Goal: Task Accomplishment & Management: Complete application form

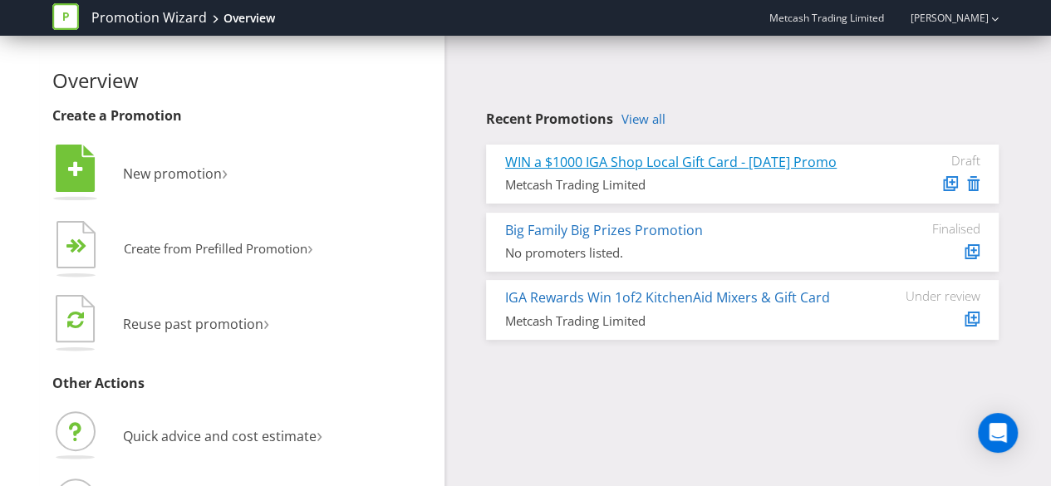
click at [721, 165] on link "WIN a $1000 IGA Shop Local Gift Card - [DATE] Promo" at bounding box center [671, 162] width 332 height 18
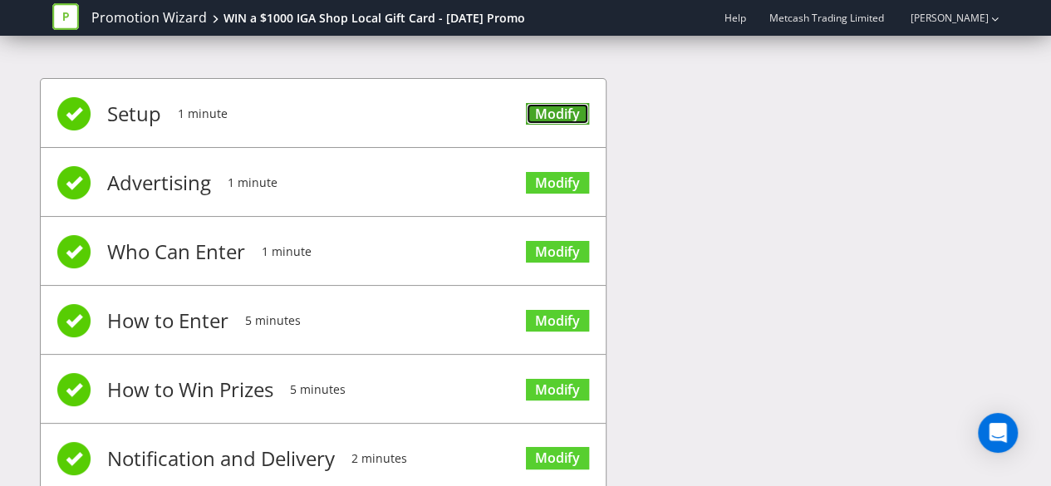
click at [555, 119] on link "Modify" at bounding box center [557, 114] width 63 height 22
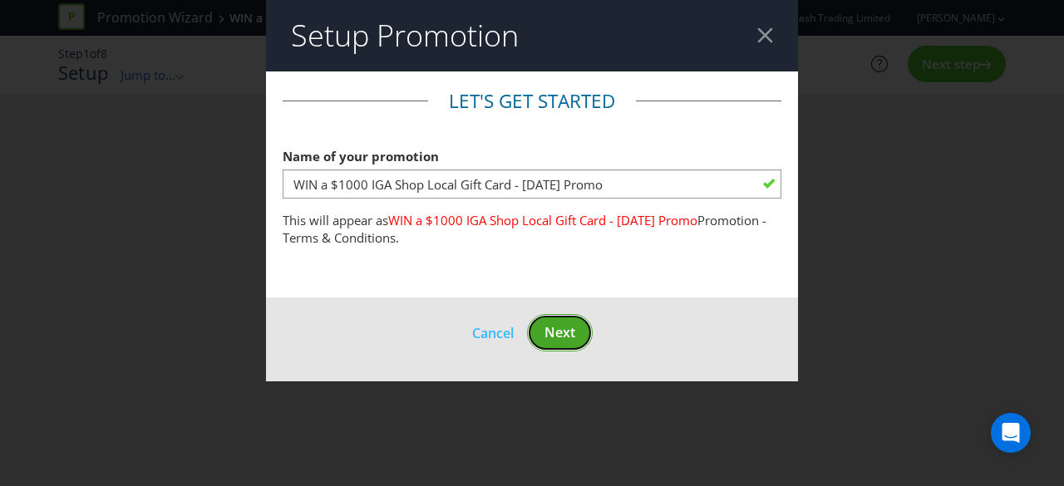
click at [564, 329] on span "Next" at bounding box center [559, 332] width 31 height 18
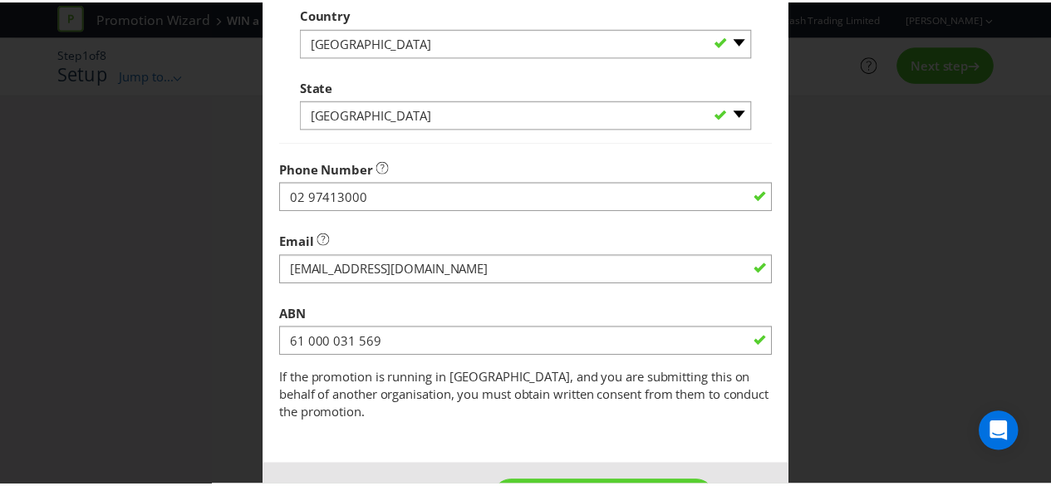
scroll to position [597, 0]
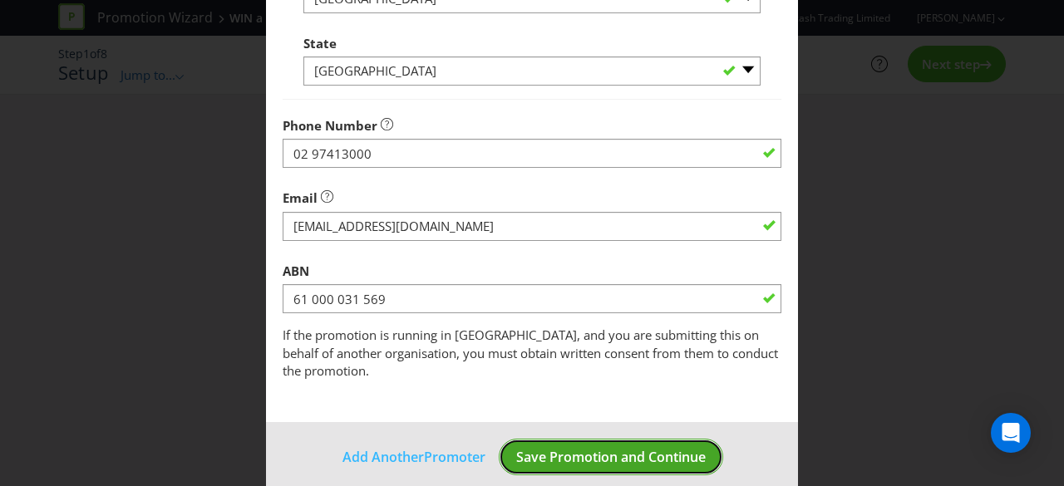
click at [629, 448] on span "Save Promotion and Continue" at bounding box center [611, 457] width 190 height 18
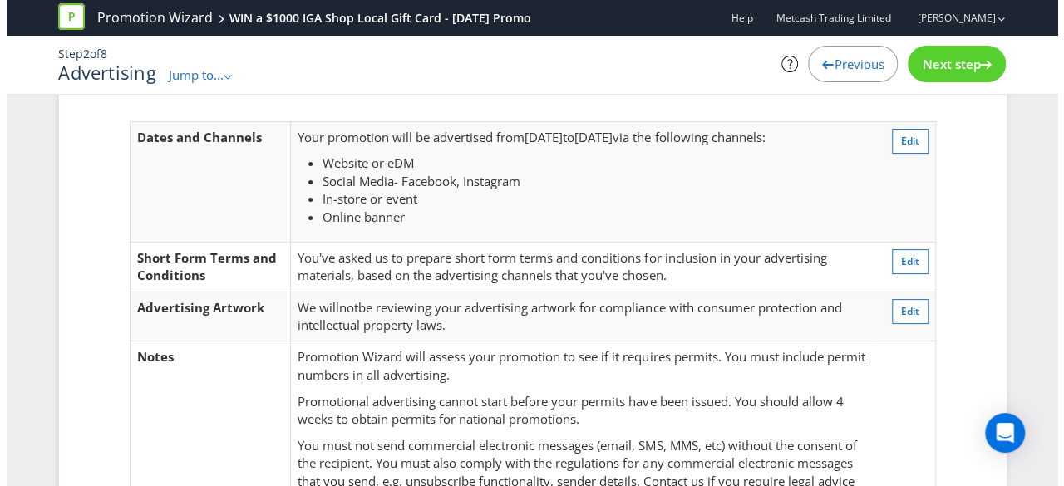
scroll to position [56, 0]
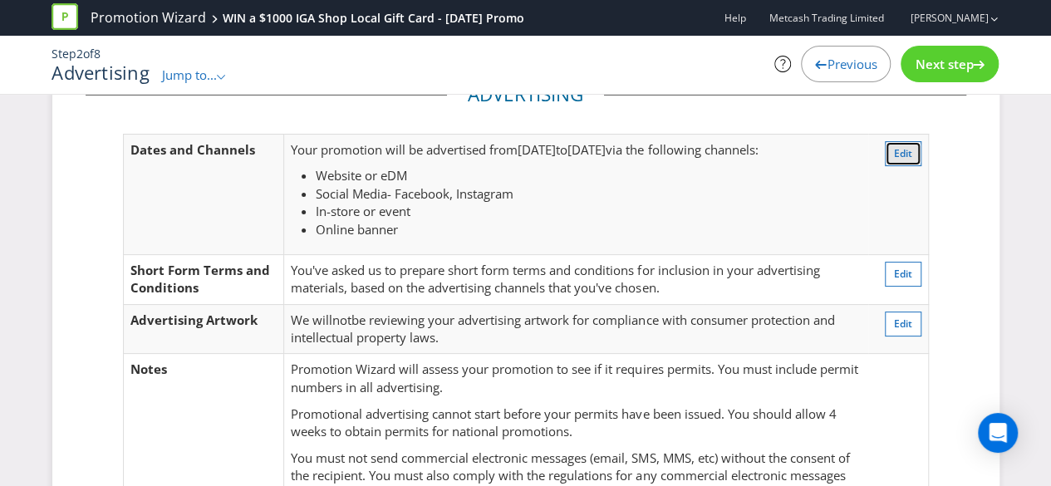
click at [905, 156] on span "Edit" at bounding box center [903, 153] width 18 height 14
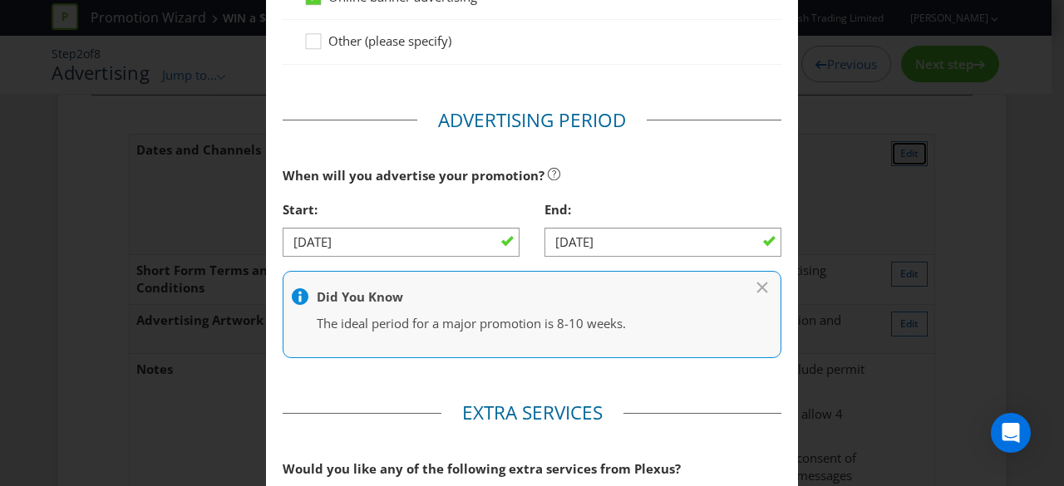
scroll to position [669, 0]
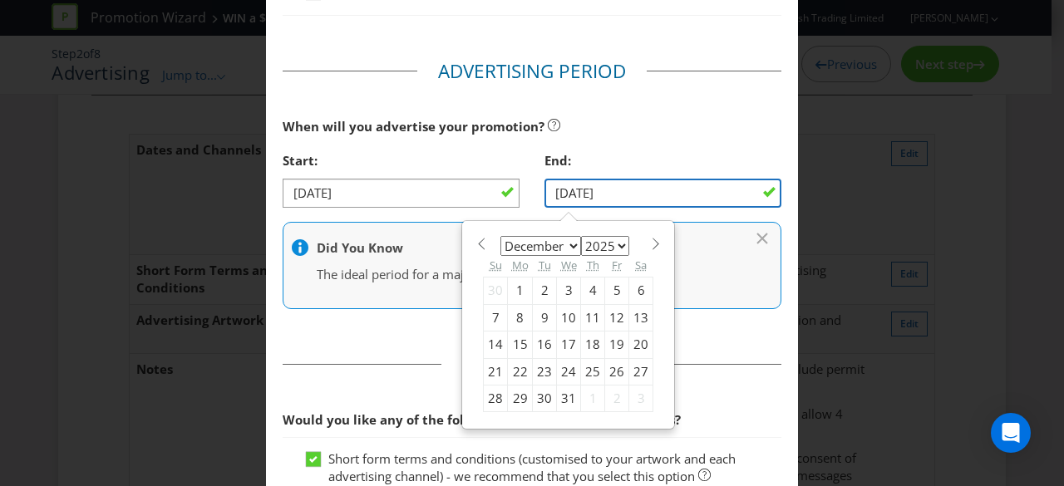
click at [625, 190] on input "[DATE]" at bounding box center [662, 193] width 237 height 29
click at [477, 242] on span at bounding box center [481, 244] width 12 height 12
select select "10"
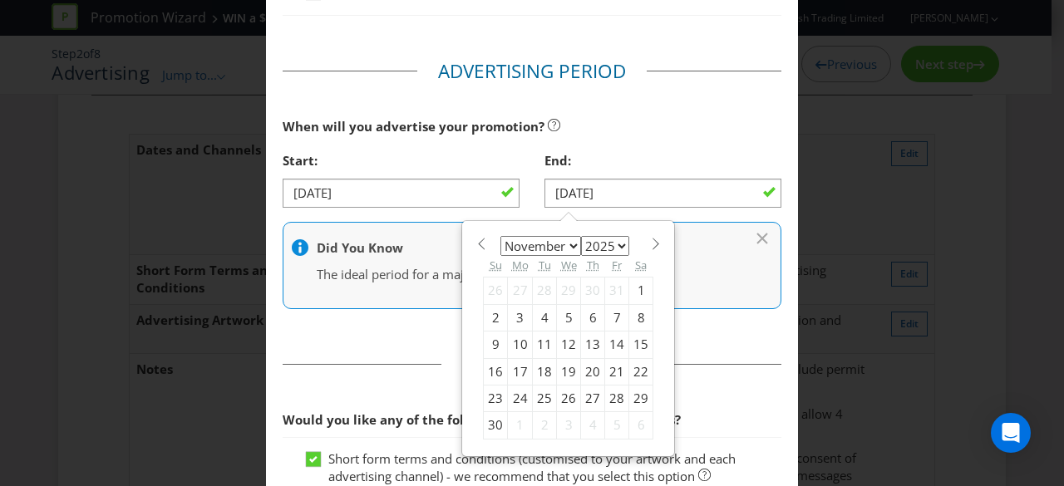
click at [533, 315] on div "4" at bounding box center [545, 317] width 24 height 27
type input "[DATE]"
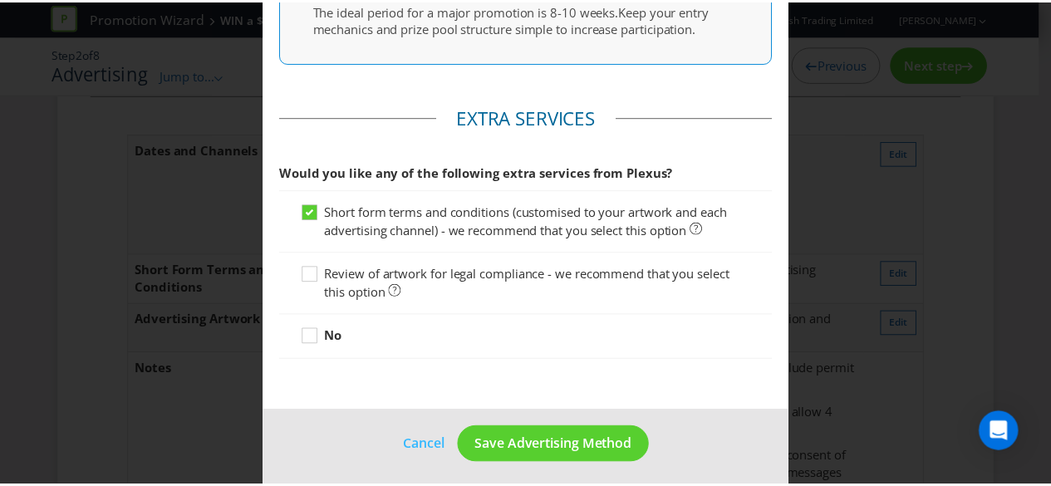
scroll to position [937, 0]
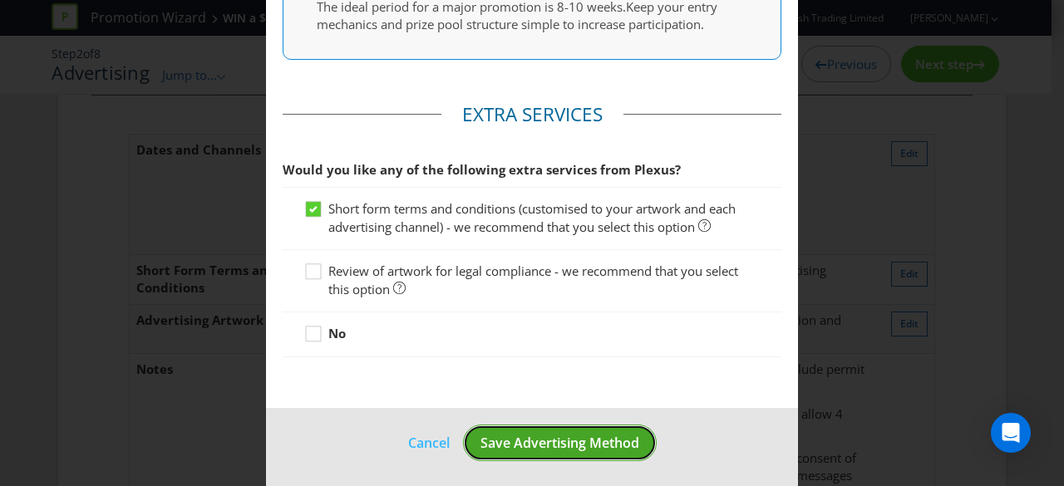
click at [577, 441] on span "Save Advertising Method" at bounding box center [559, 443] width 159 height 18
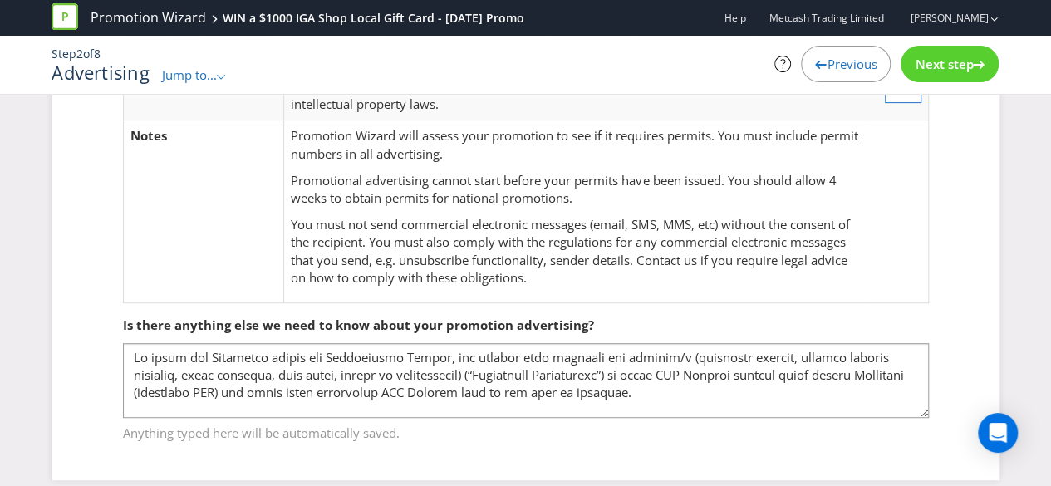
scroll to position [305, 0]
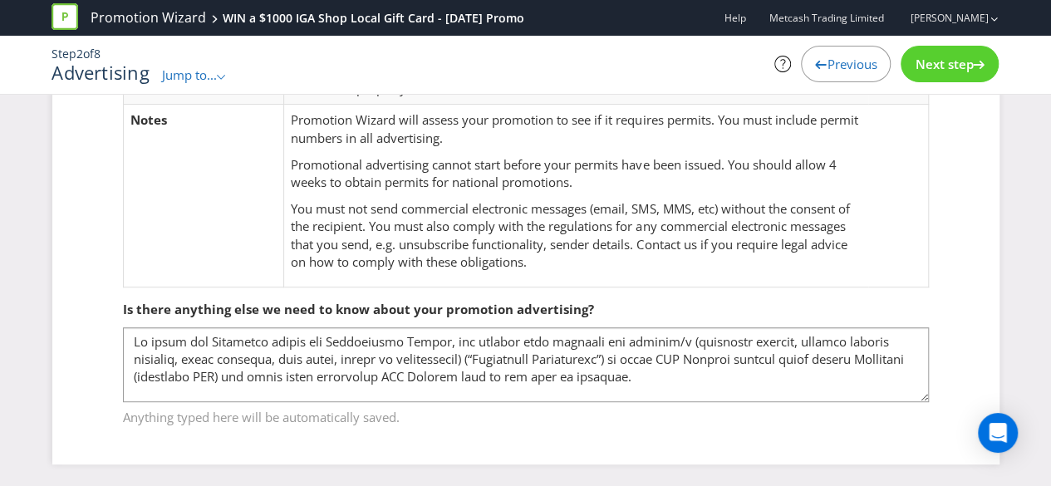
click at [929, 68] on span "Next step" at bounding box center [944, 64] width 58 height 17
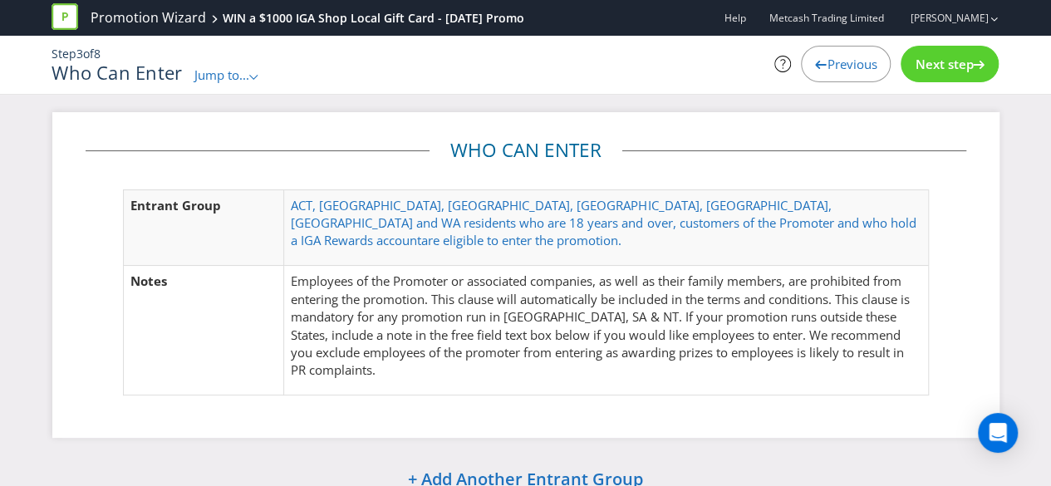
click at [928, 62] on span "Next step" at bounding box center [944, 64] width 58 height 17
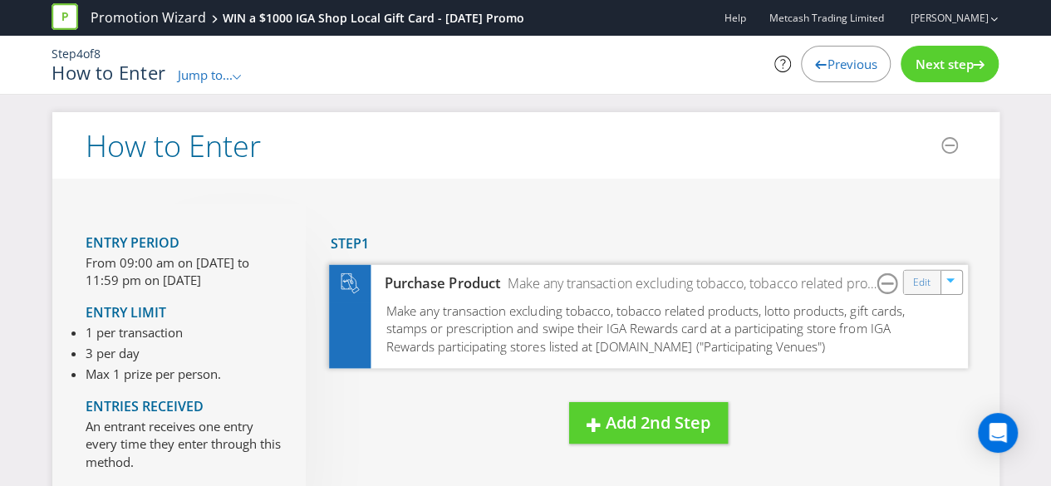
click at [915, 290] on div "Edit" at bounding box center [921, 281] width 37 height 23
click at [920, 280] on link "Edit" at bounding box center [921, 282] width 17 height 19
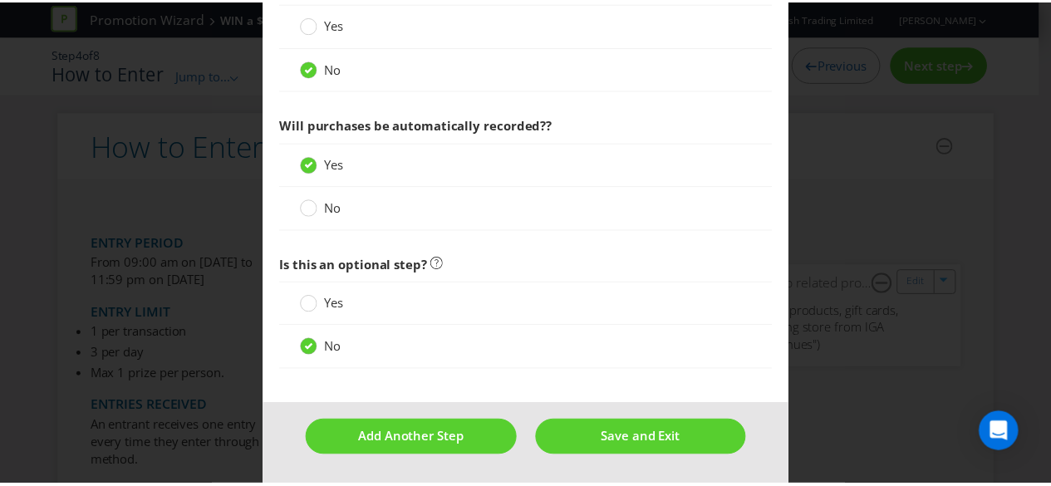
scroll to position [1096, 0]
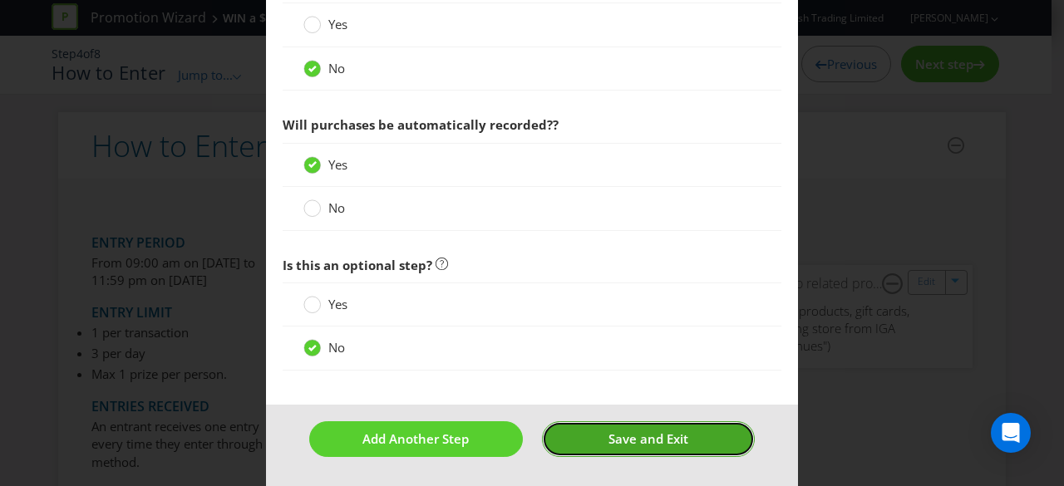
click at [688, 439] on button "Save and Exit" at bounding box center [649, 439] width 214 height 36
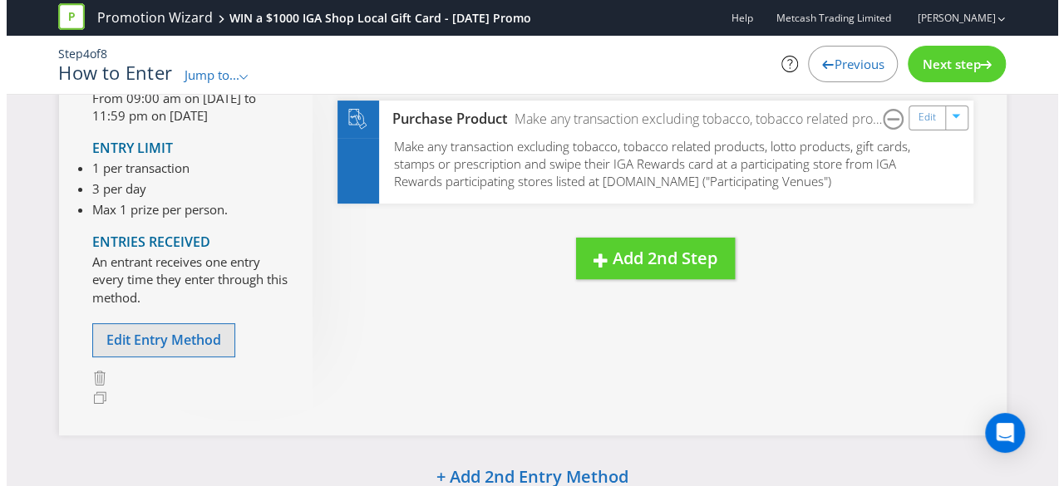
scroll to position [166, 0]
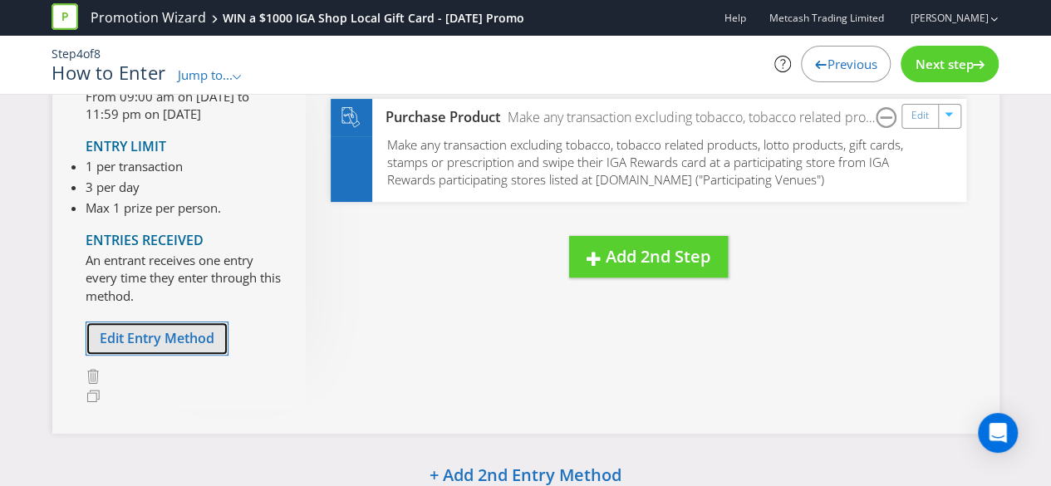
click at [145, 339] on span "Edit Entry Method" at bounding box center [157, 338] width 115 height 18
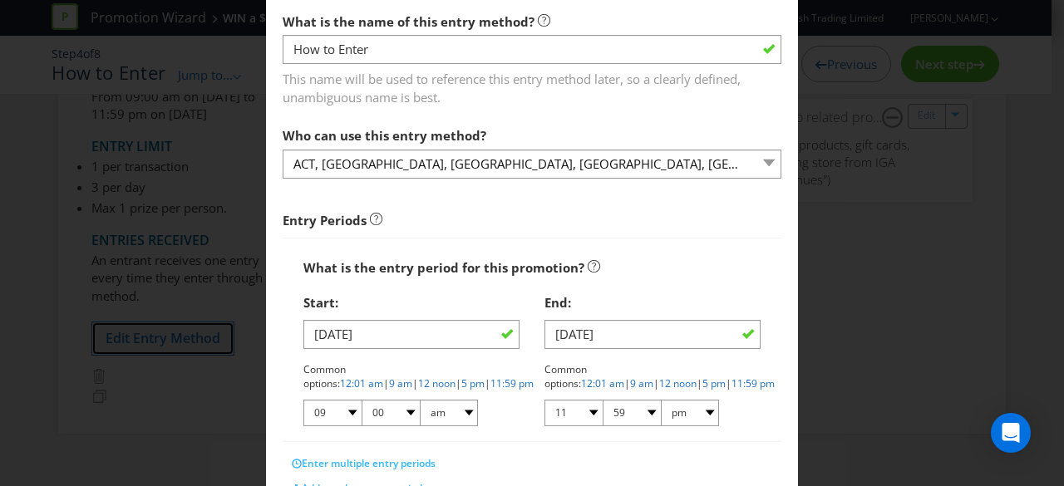
scroll to position [166, 0]
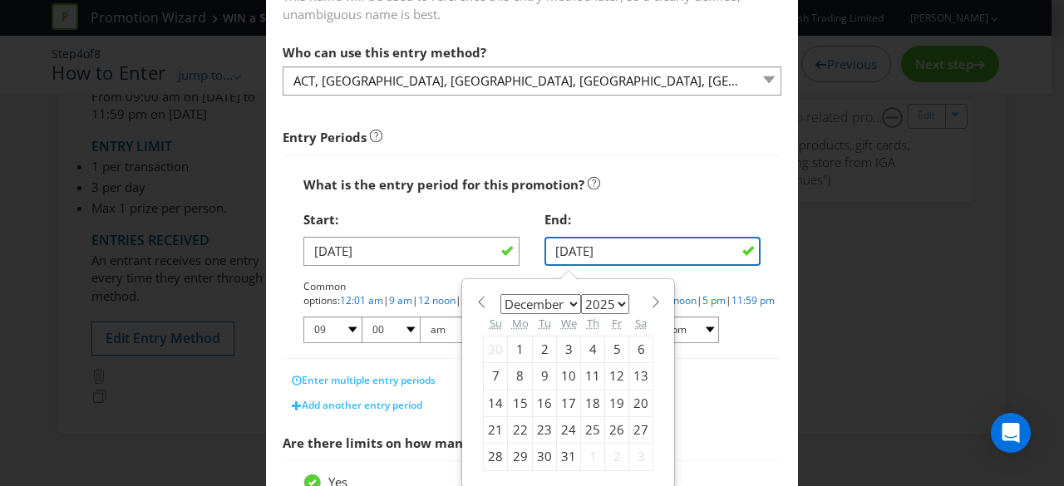
click at [705, 254] on input "[DATE]" at bounding box center [652, 251] width 216 height 29
click at [475, 310] on div "January February March April May June July August September October November [D…" at bounding box center [568, 384] width 187 height 192
click at [476, 302] on span at bounding box center [481, 302] width 12 height 12
select select "10"
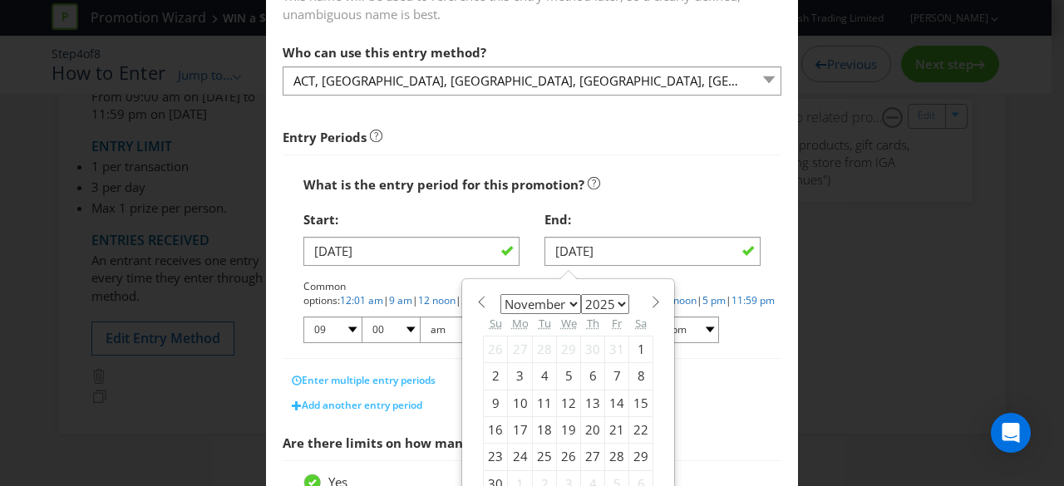
click at [533, 380] on div "4" at bounding box center [545, 376] width 24 height 27
type input "[DATE]"
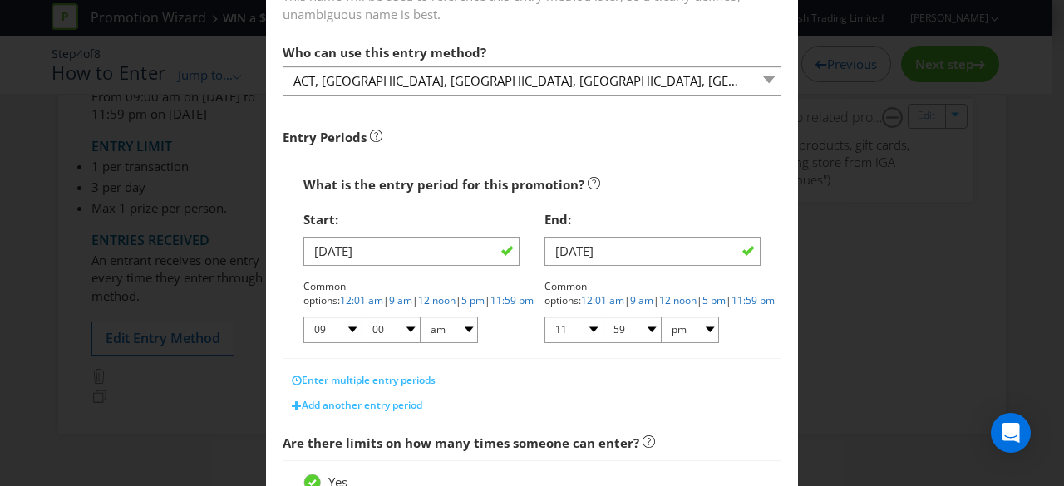
click at [652, 224] on div "End:" at bounding box center [652, 220] width 216 height 34
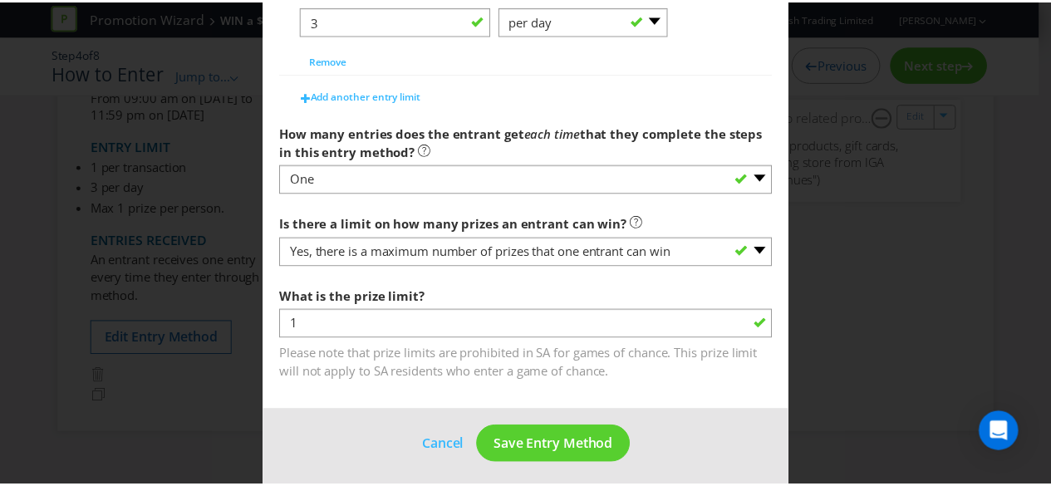
scroll to position [926, 0]
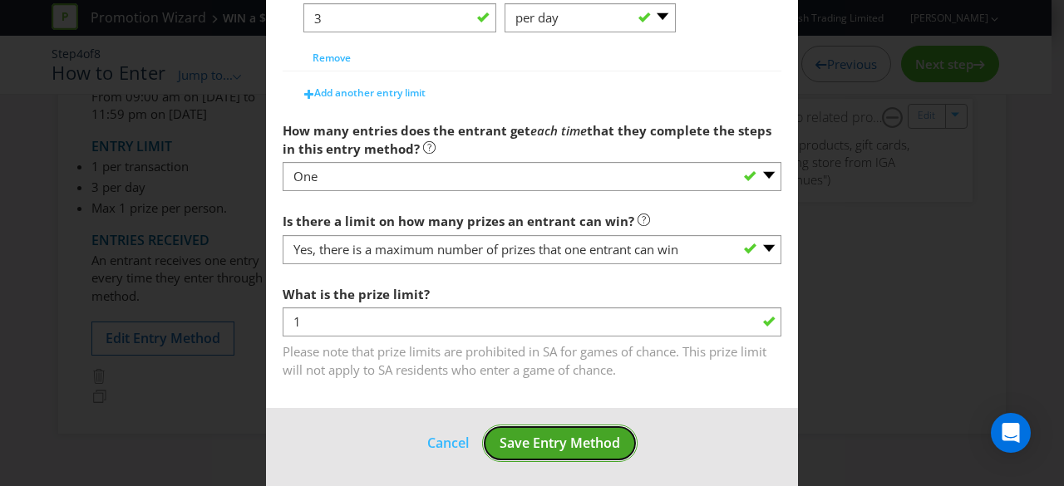
click at [574, 436] on span "Save Entry Method" at bounding box center [560, 443] width 121 height 18
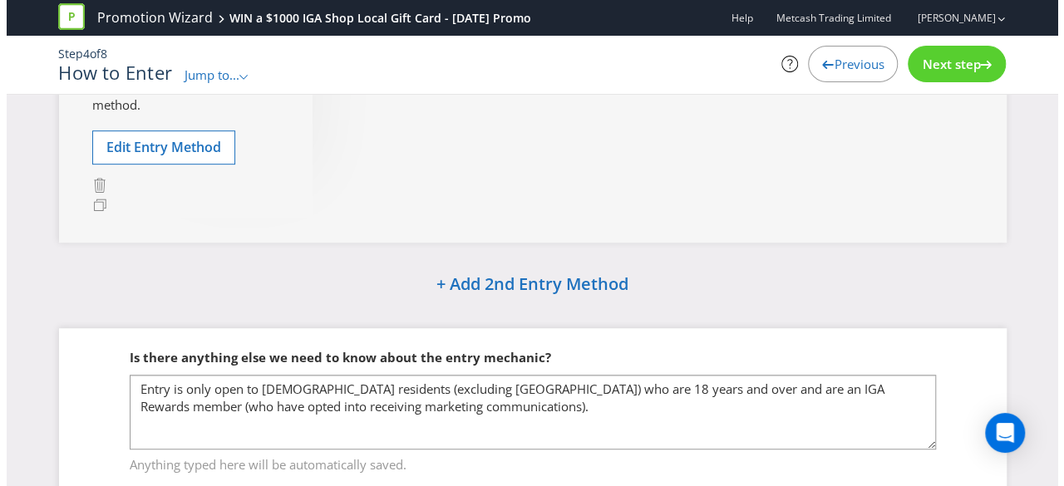
scroll to position [332, 0]
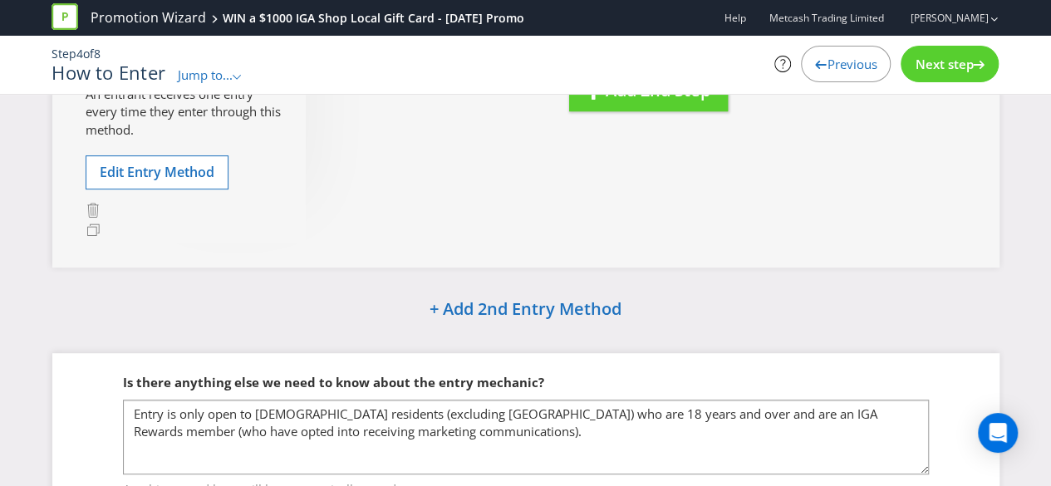
click at [958, 74] on div "Next step" at bounding box center [950, 64] width 98 height 37
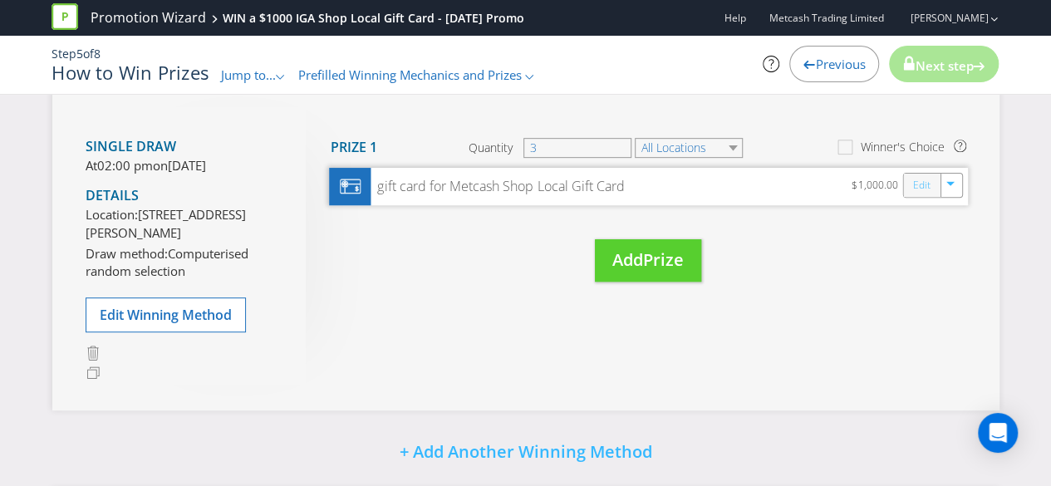
click at [926, 182] on link "Edit" at bounding box center [921, 185] width 17 height 19
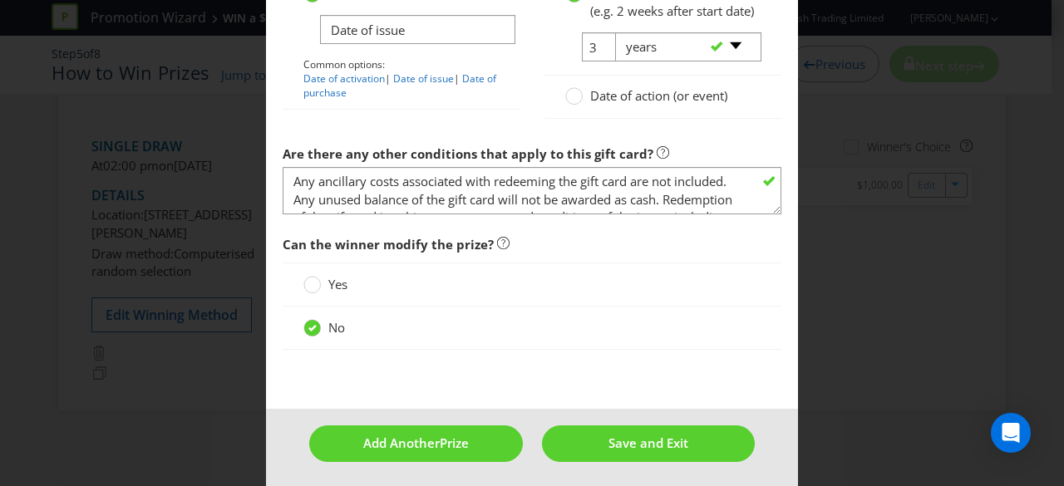
scroll to position [2114, 0]
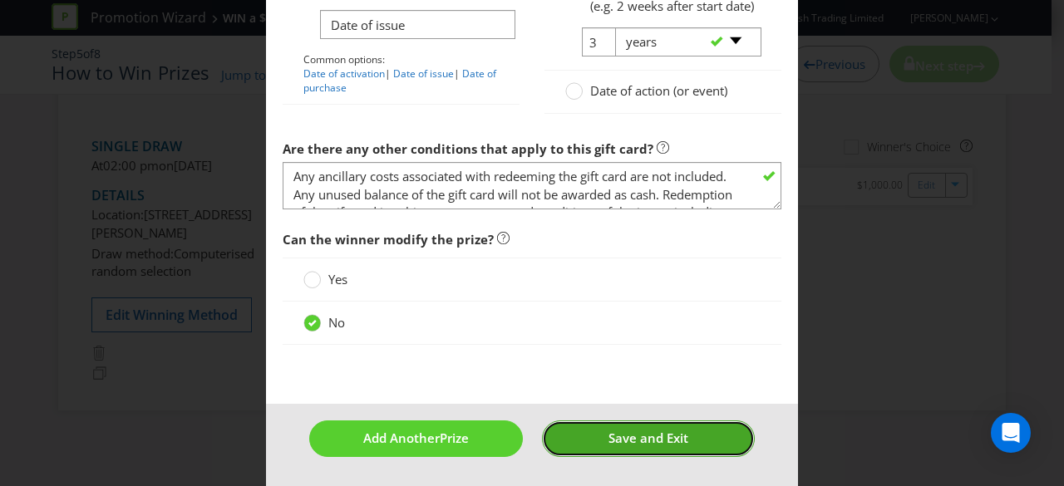
click at [690, 443] on button "Save and Exit" at bounding box center [649, 439] width 214 height 36
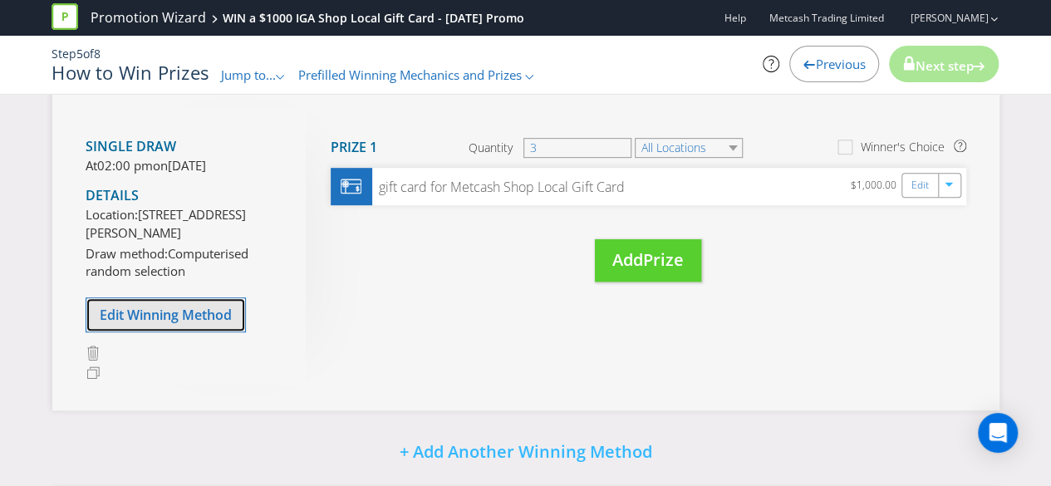
click at [219, 324] on span "Edit Winning Method" at bounding box center [166, 315] width 132 height 18
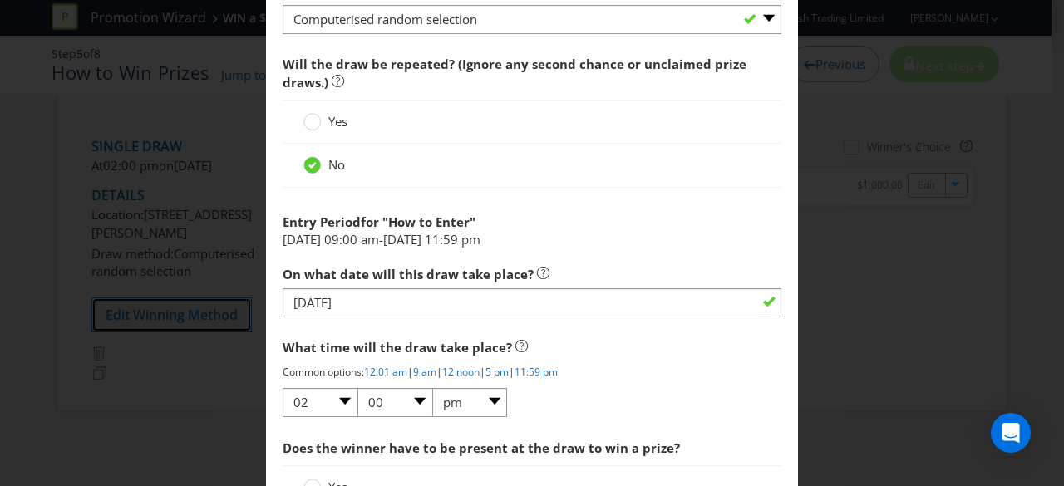
scroll to position [1579, 0]
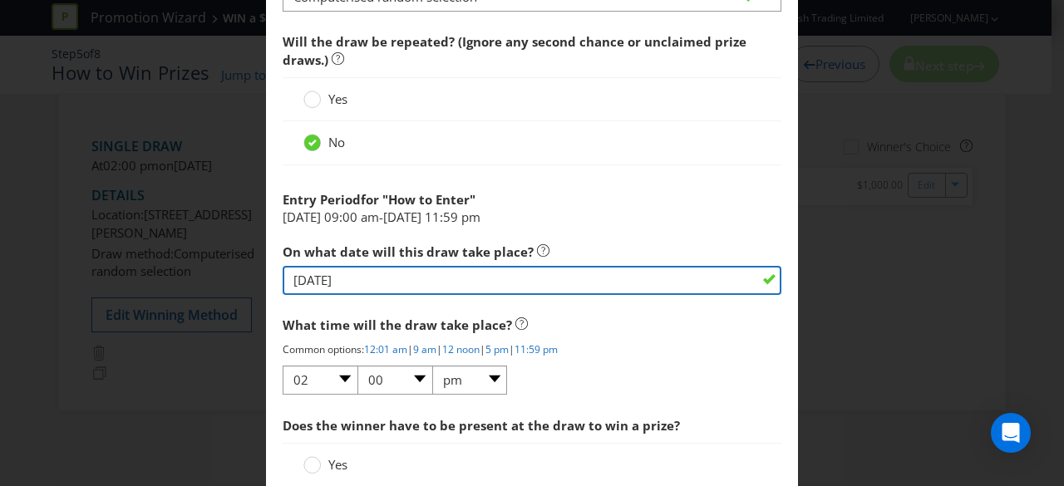
click at [495, 282] on input "[DATE]" at bounding box center [532, 280] width 499 height 29
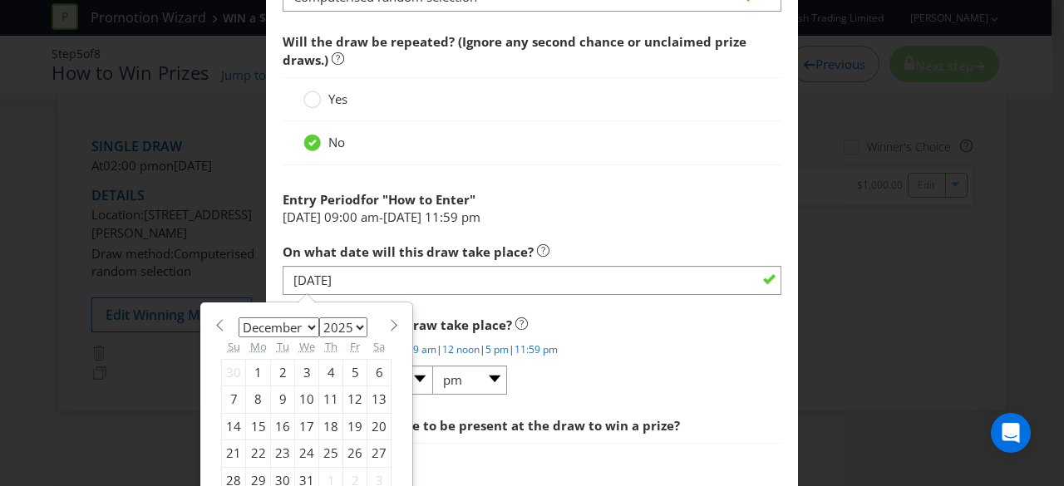
click at [216, 319] on span at bounding box center [219, 325] width 12 height 12
select select "10"
click at [248, 421] on div "10" at bounding box center [258, 426] width 25 height 27
type input "[DATE]"
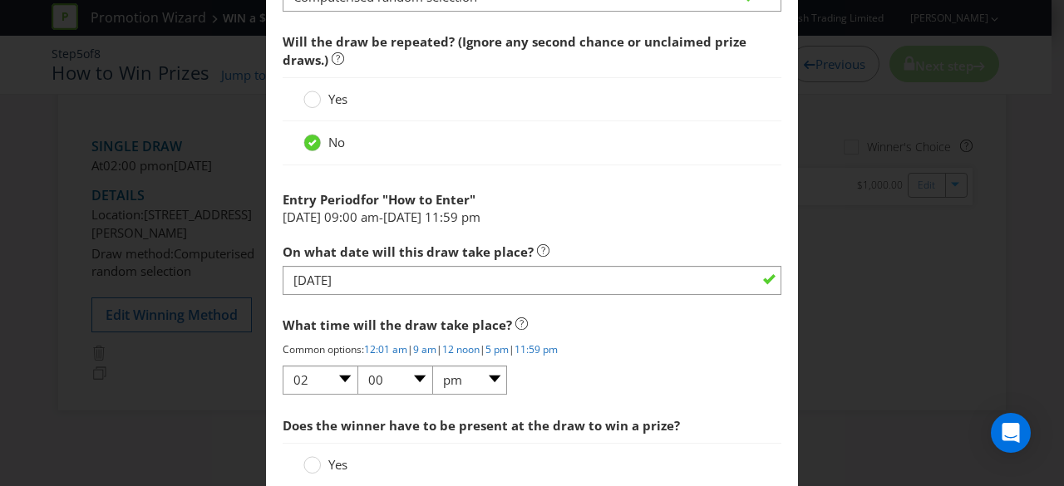
click at [746, 329] on span "What time will the draw take place?" at bounding box center [532, 325] width 499 height 34
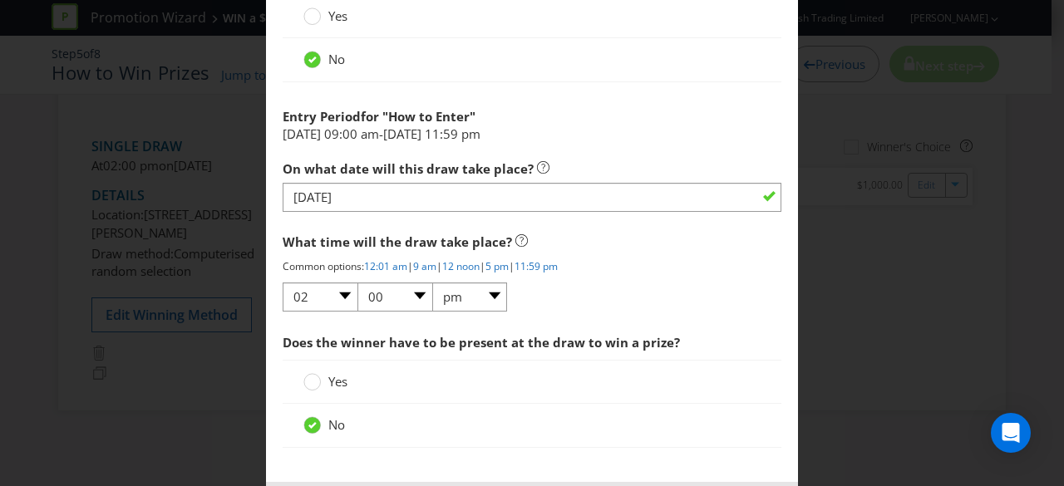
scroll to position [1735, 0]
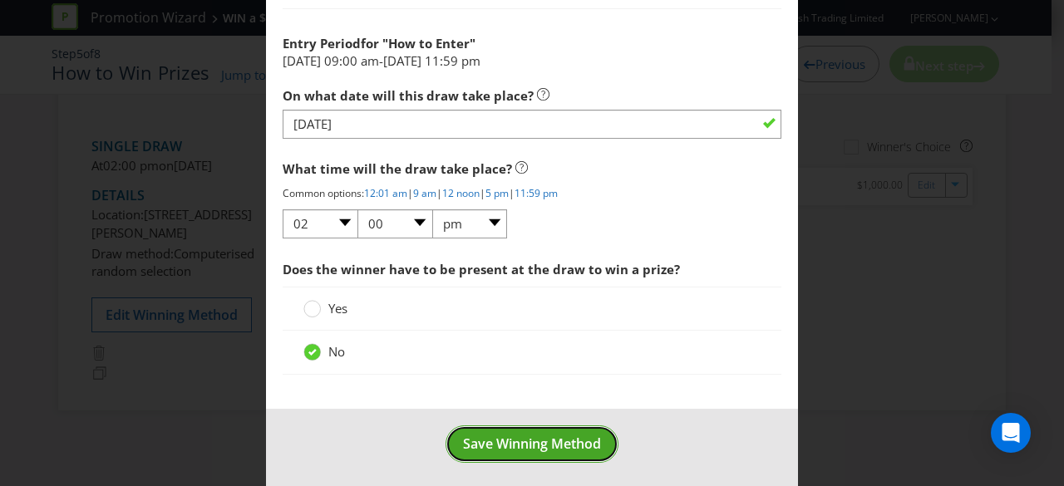
click at [572, 435] on span "Save Winning Method" at bounding box center [532, 444] width 138 height 18
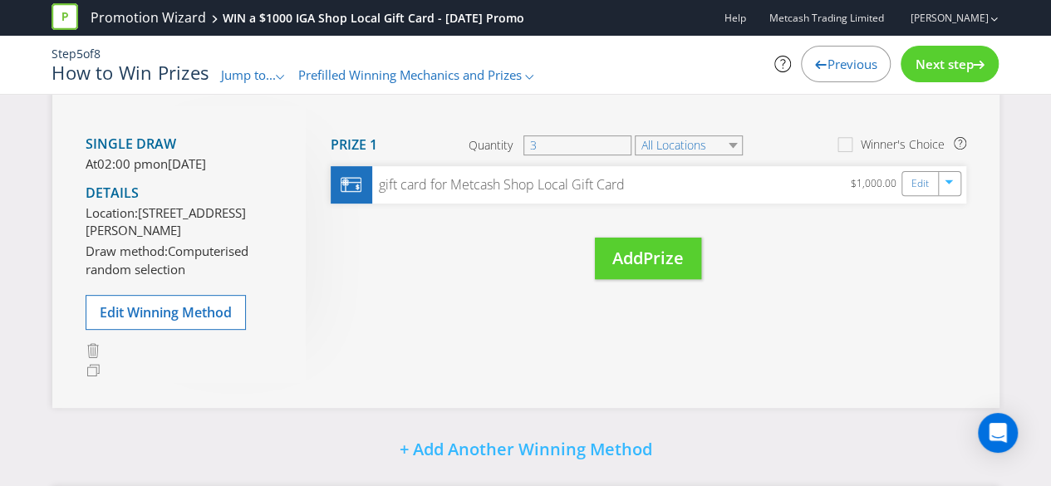
scroll to position [219, 0]
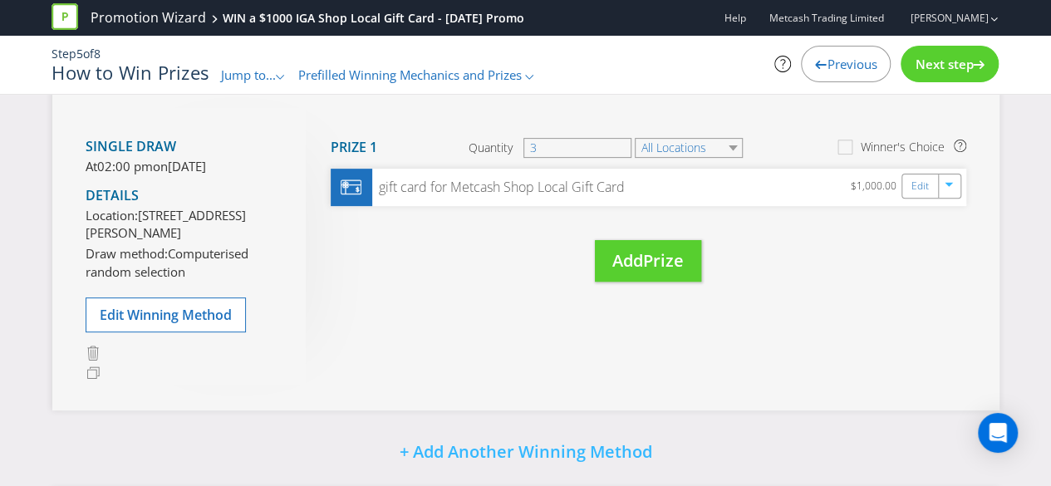
click at [943, 62] on span "Next step" at bounding box center [944, 64] width 58 height 17
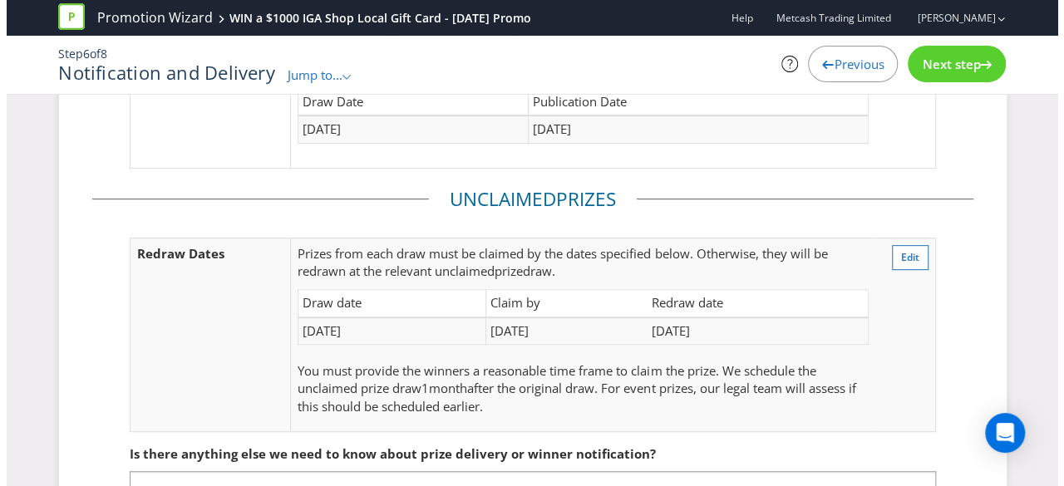
scroll to position [135, 0]
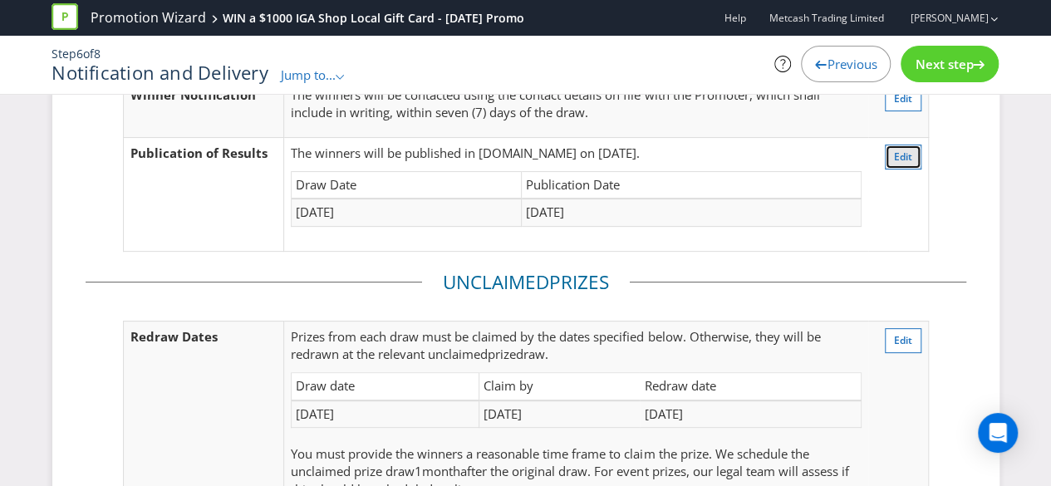
click at [898, 157] on span "Edit" at bounding box center [903, 157] width 18 height 14
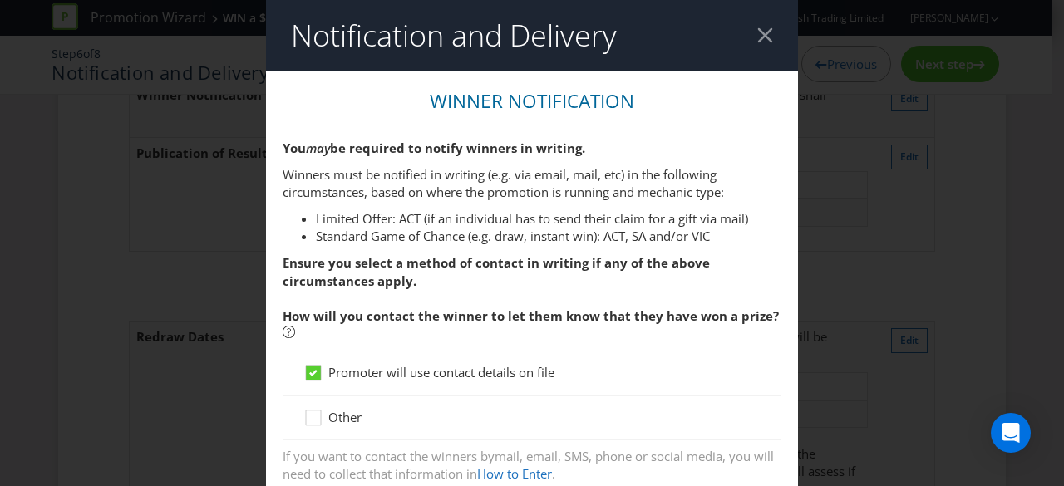
click at [757, 39] on div at bounding box center [765, 35] width 16 height 16
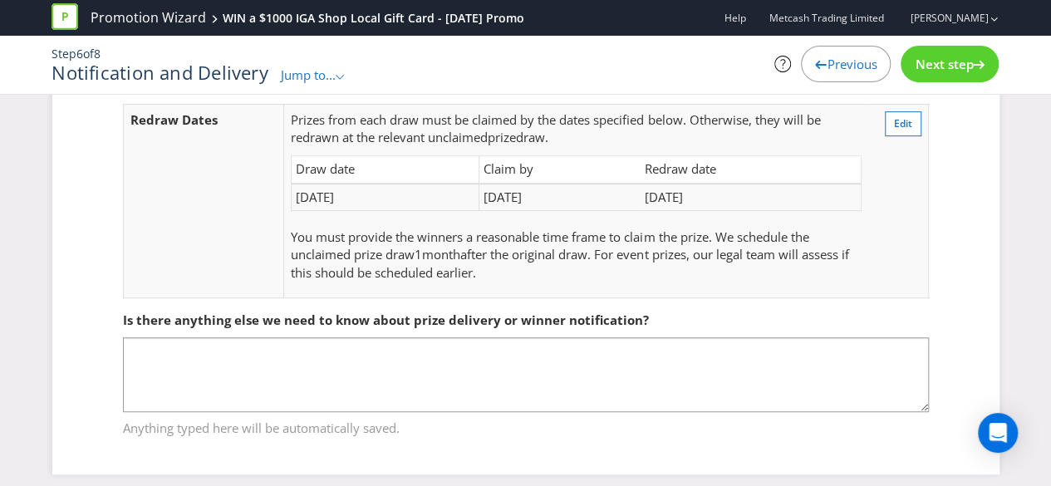
scroll to position [362, 0]
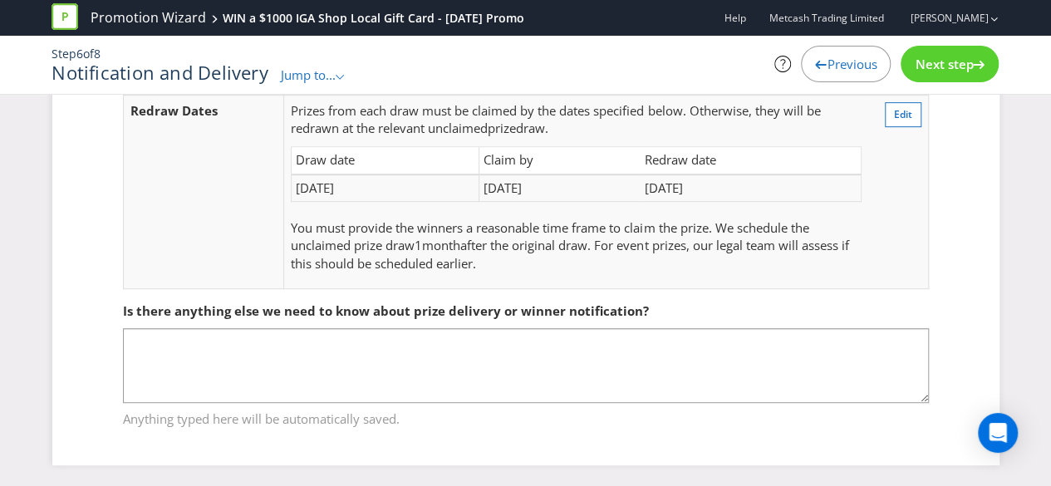
click at [950, 57] on span "Next step" at bounding box center [944, 64] width 58 height 17
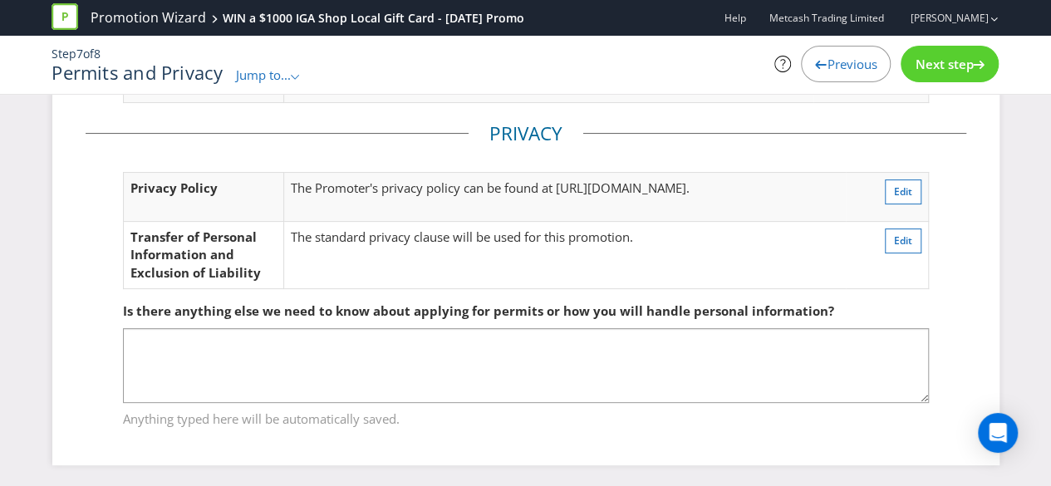
click at [962, 73] on div "Next step" at bounding box center [950, 64] width 98 height 37
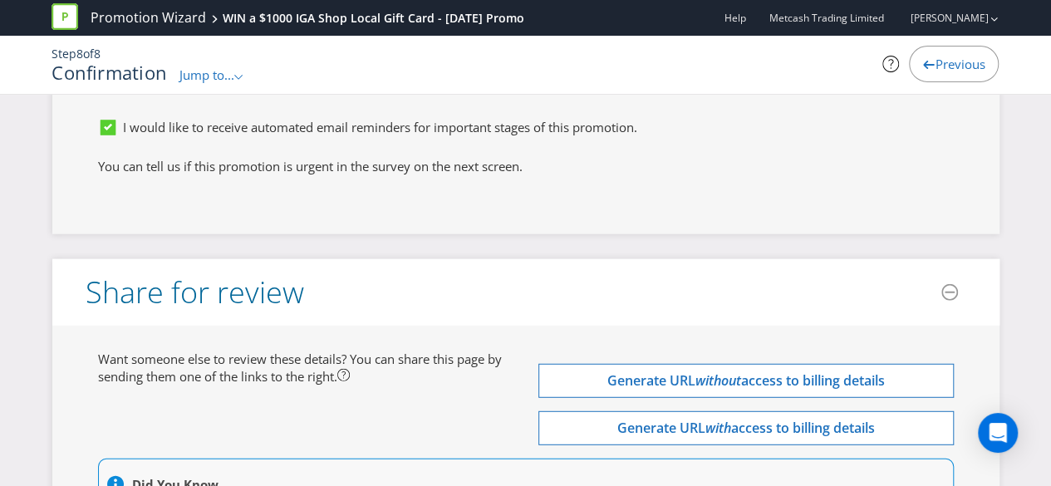
scroll to position [5199, 0]
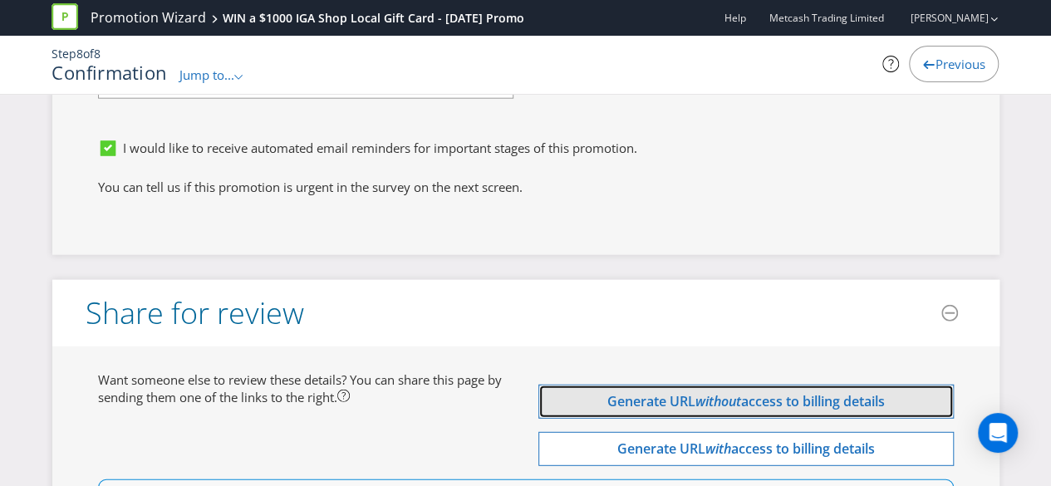
click at [791, 392] on span "access to billing details" at bounding box center [813, 401] width 144 height 18
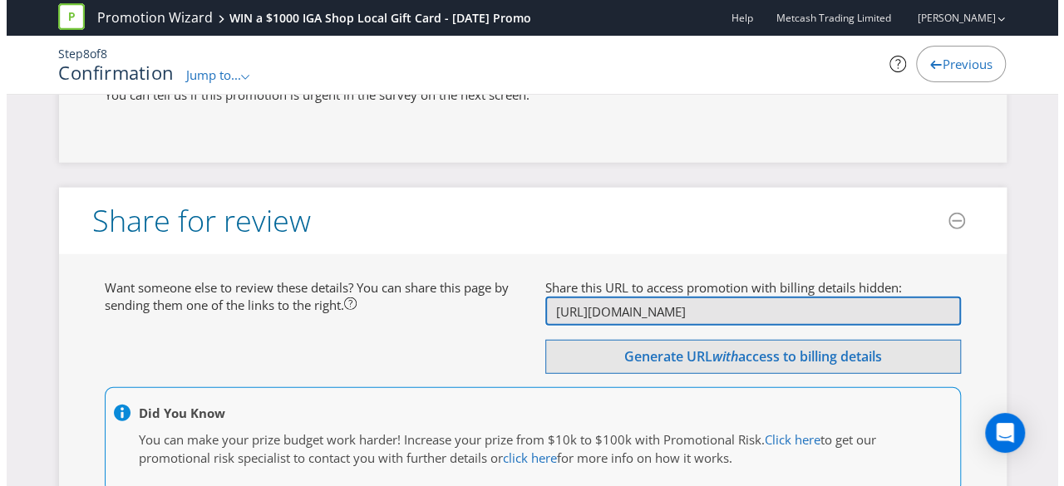
scroll to position [5366, 0]
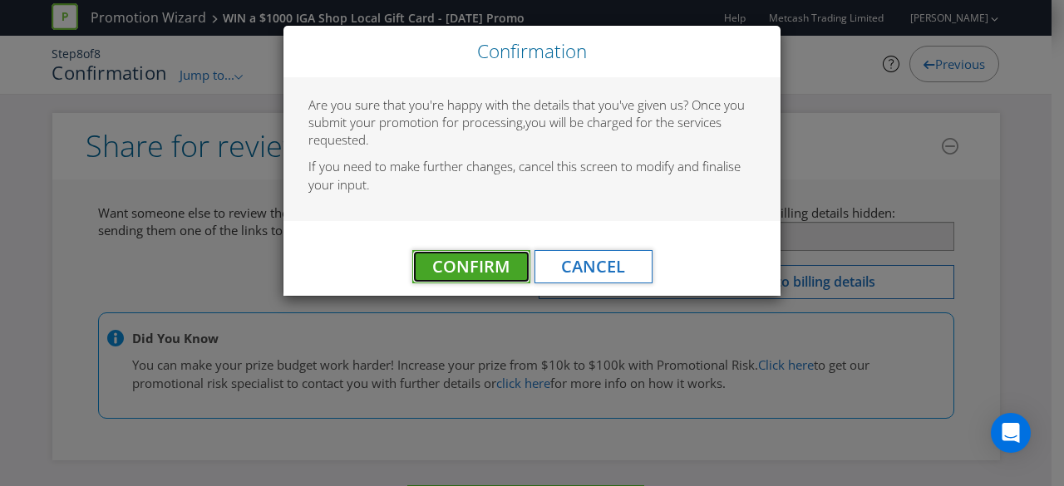
click at [490, 265] on span "Confirm" at bounding box center [470, 266] width 77 height 22
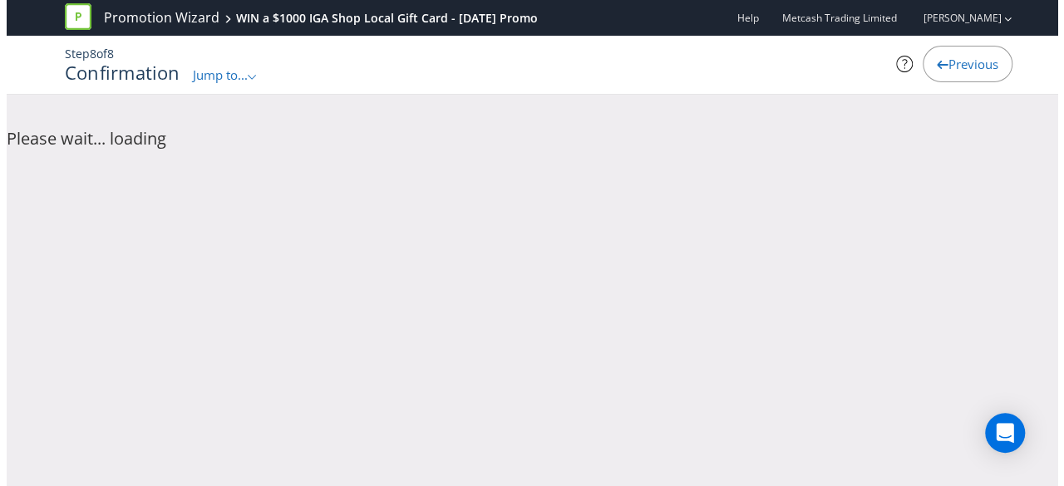
scroll to position [0, 0]
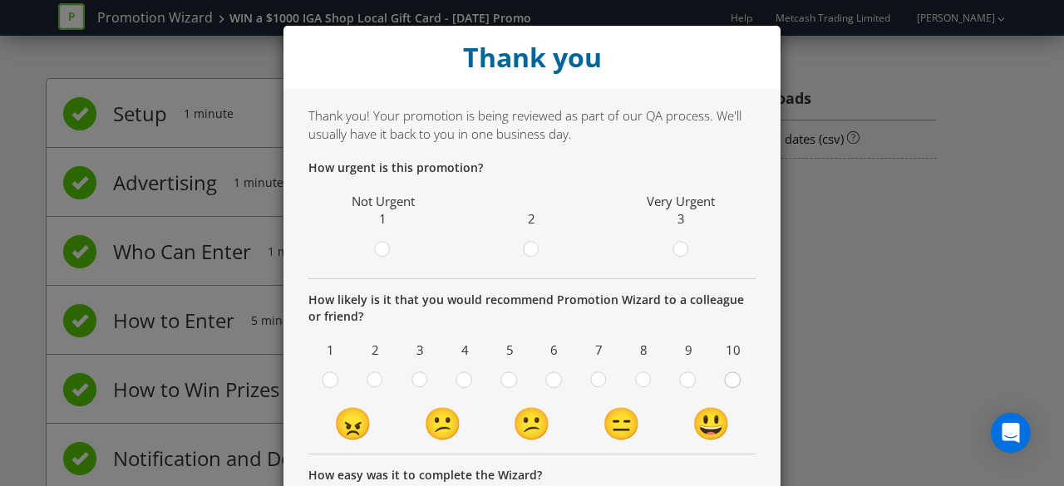
click at [725, 382] on circle at bounding box center [732, 379] width 15 height 15
click at [0, 0] on input "radio" at bounding box center [0, 0] width 0 height 0
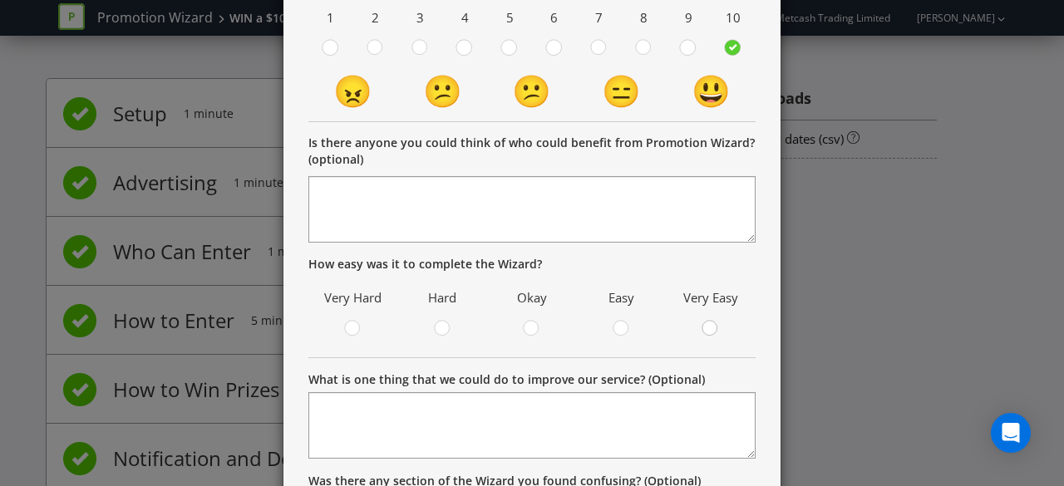
click at [706, 325] on div at bounding box center [710, 323] width 8 height 8
click at [0, 0] on input "radio" at bounding box center [0, 0] width 0 height 0
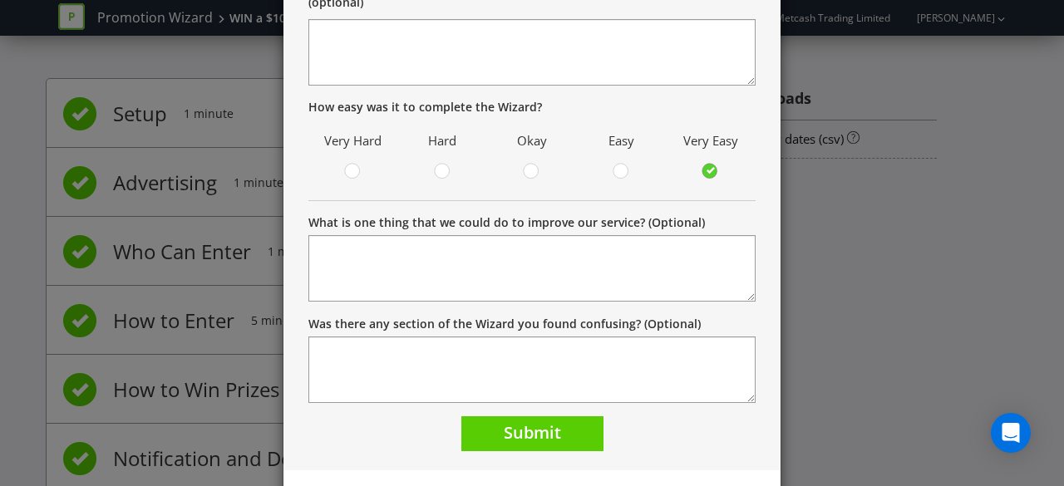
scroll to position [522, 0]
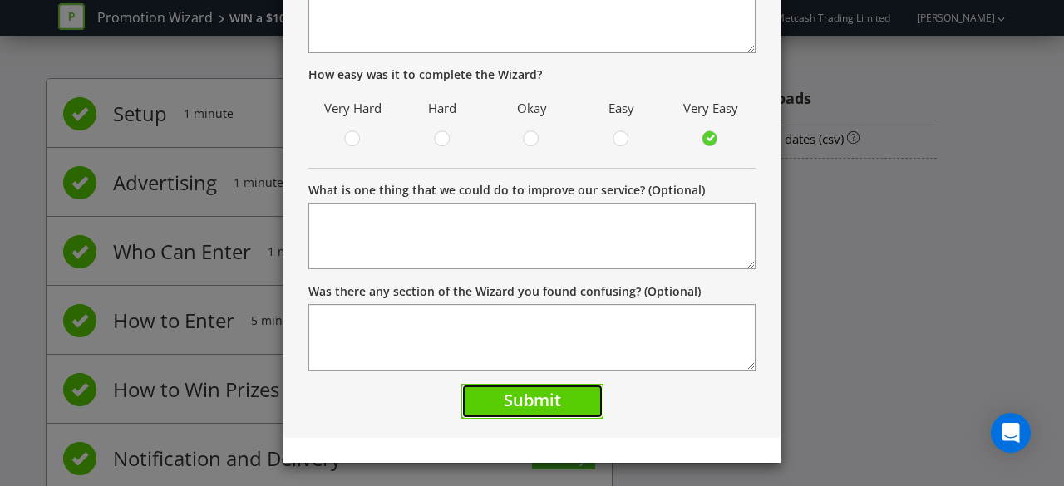
click at [544, 399] on span "Submit" at bounding box center [532, 400] width 57 height 22
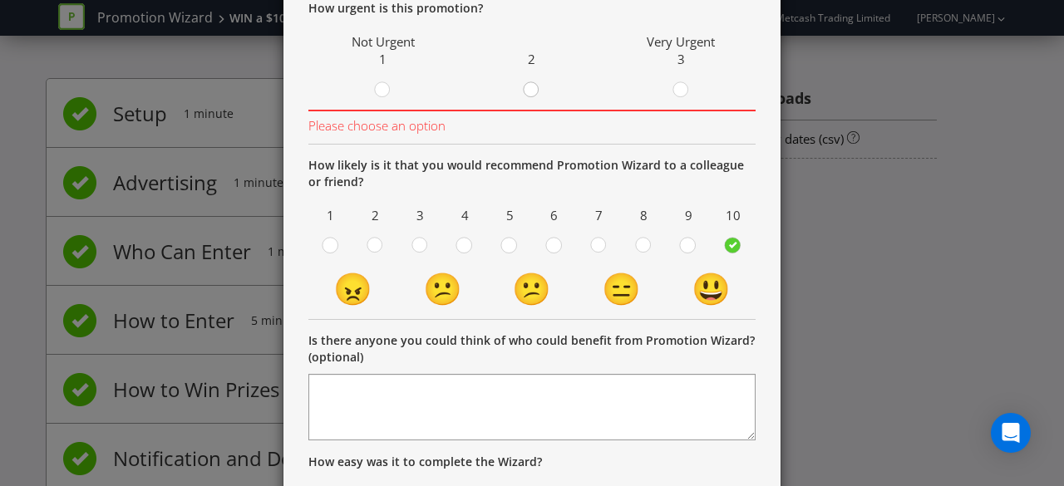
click at [532, 91] on circle at bounding box center [531, 89] width 15 height 15
click at [0, 0] on input "radio" at bounding box center [0, 0] width 0 height 0
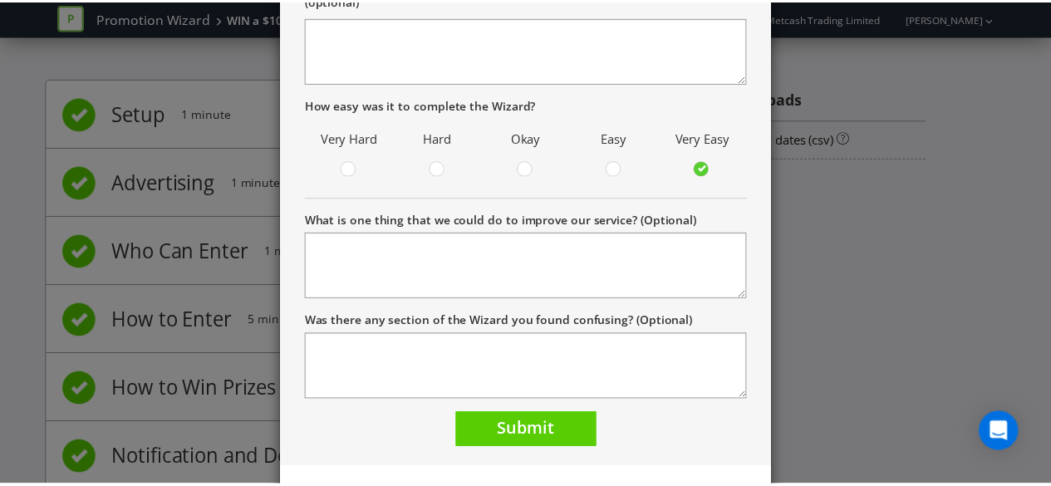
scroll to position [522, 0]
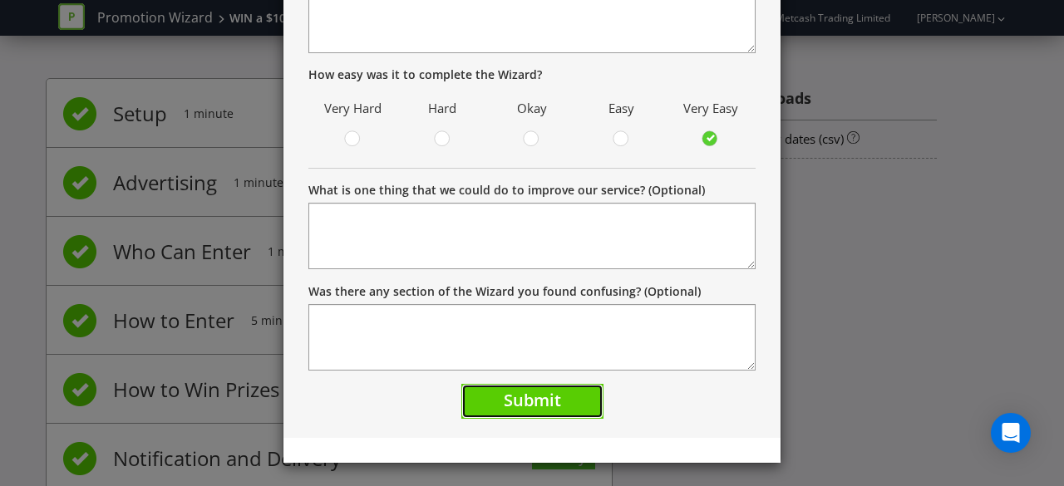
click at [536, 403] on span "Submit" at bounding box center [532, 400] width 57 height 22
